Goal: Task Accomplishment & Management: Use online tool/utility

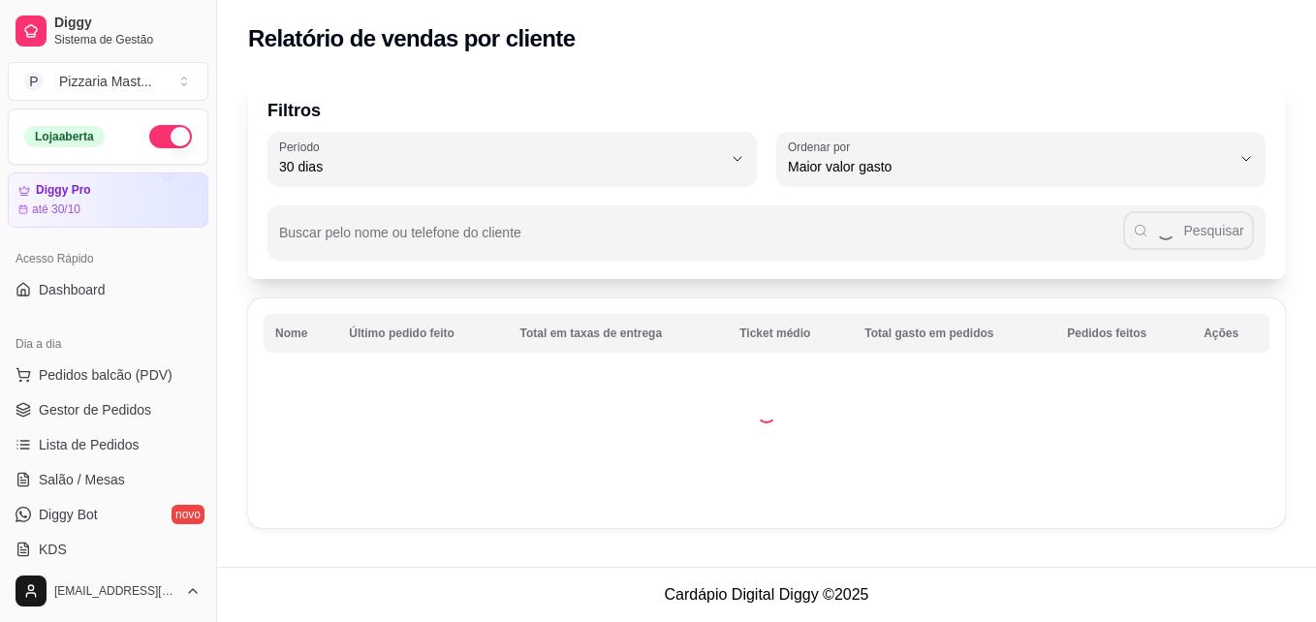
select select "30"
select select "HIGHEST_TOTAL_SPENT_WITH_ORDERS"
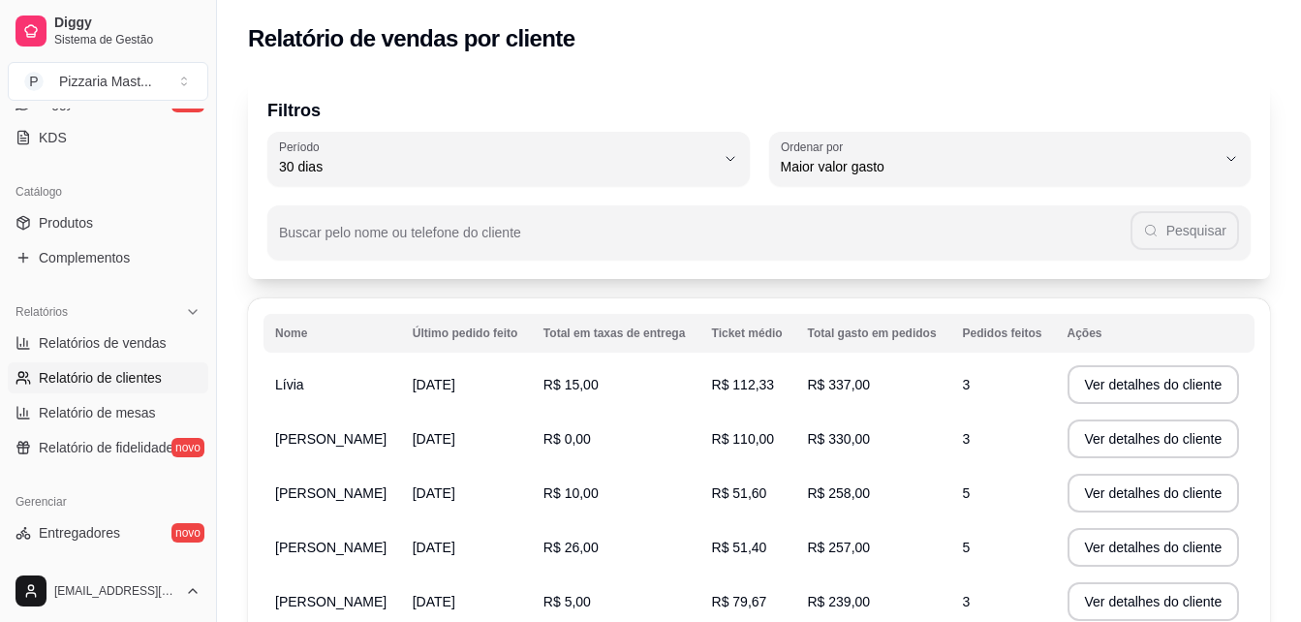
scroll to position [405, 0]
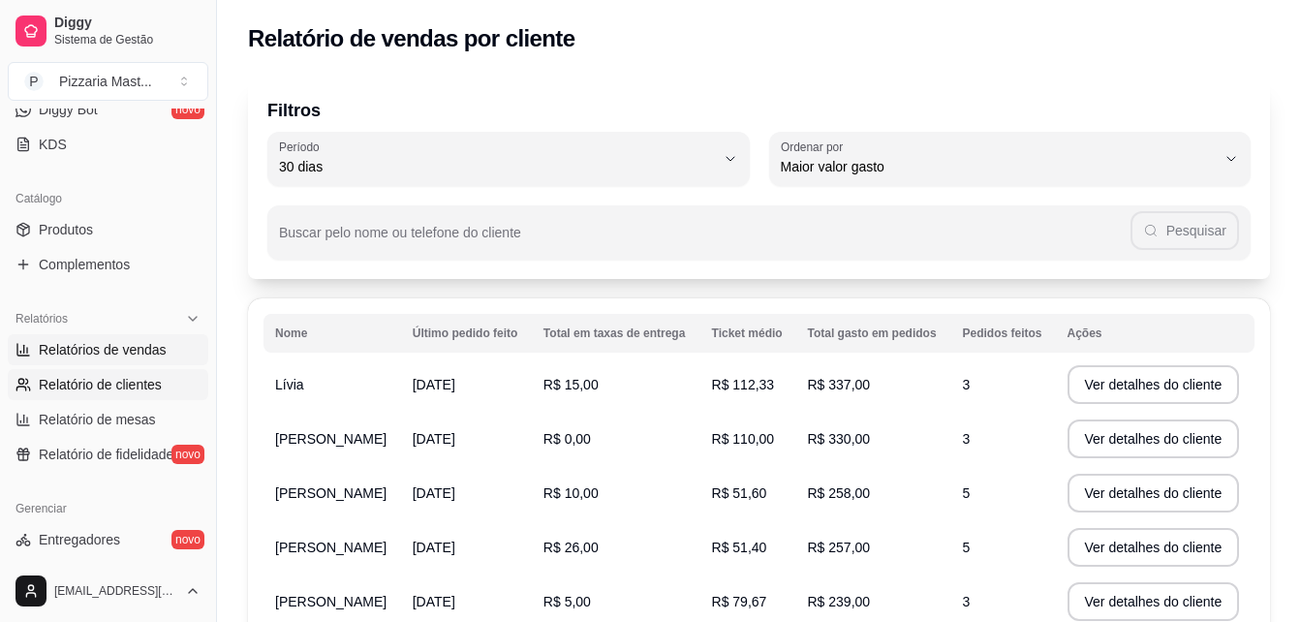
click at [64, 352] on span "Relatórios de vendas" at bounding box center [103, 349] width 128 height 19
select select "ALL"
select select "0"
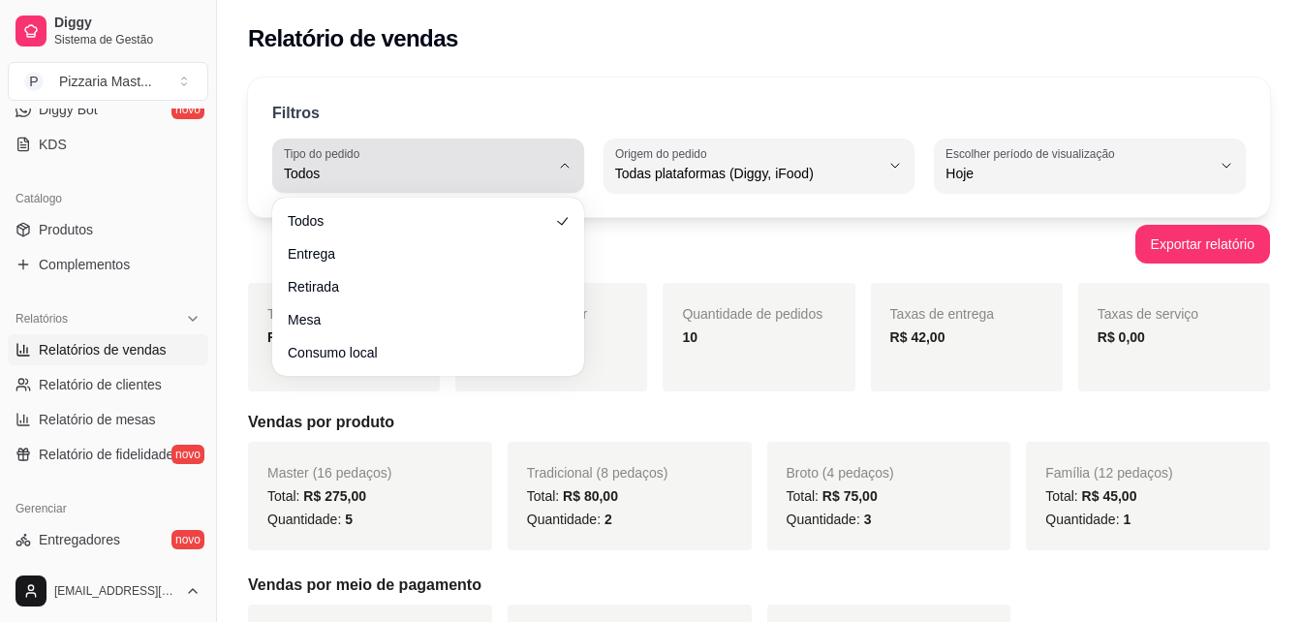
click at [510, 162] on div "Todos" at bounding box center [416, 165] width 265 height 39
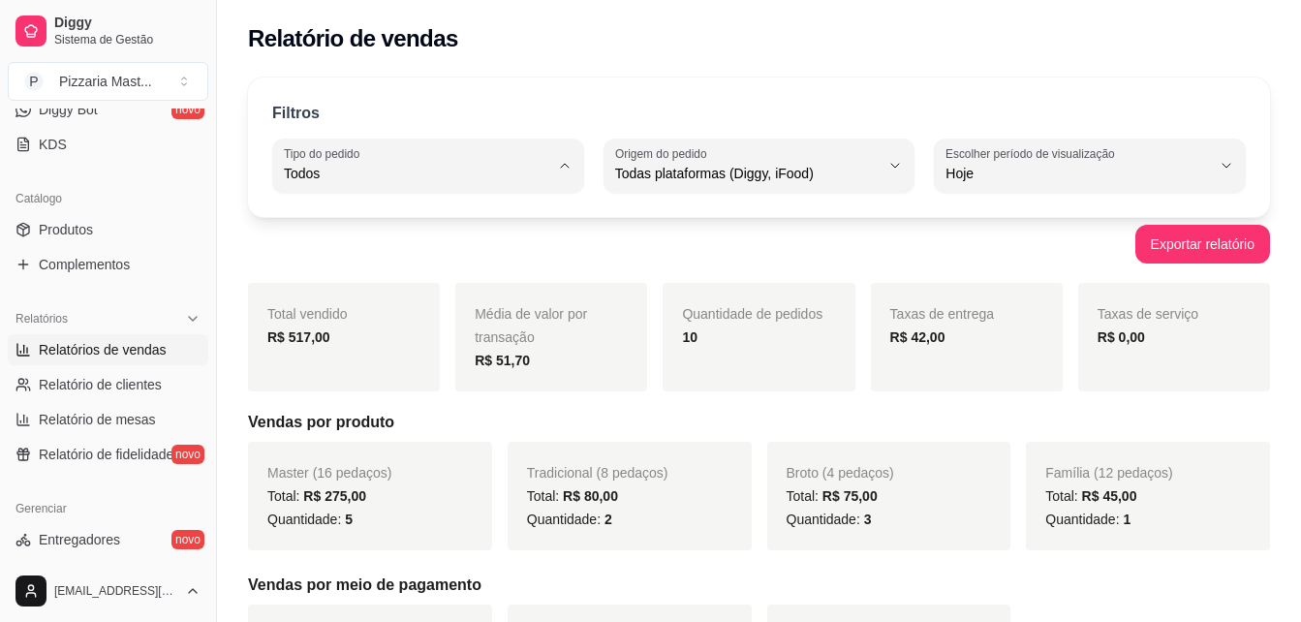
click at [417, 261] on span "Entrega" at bounding box center [419, 251] width 251 height 18
type input "DELIVERY"
select select "DELIVERY"
click at [417, 261] on div "Exportar relatório" at bounding box center [759, 244] width 1022 height 39
